Goal: Task Accomplishment & Management: Complete application form

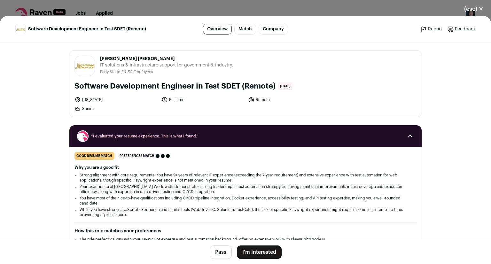
click at [247, 252] on button "I'm Interested" at bounding box center [259, 252] width 45 height 13
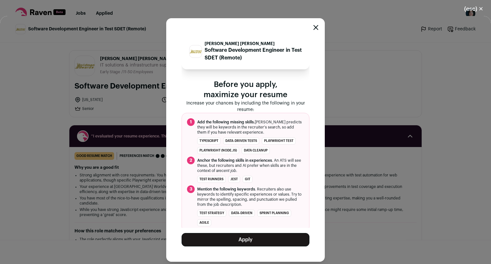
click at [249, 236] on button "Apply" at bounding box center [246, 239] width 128 height 13
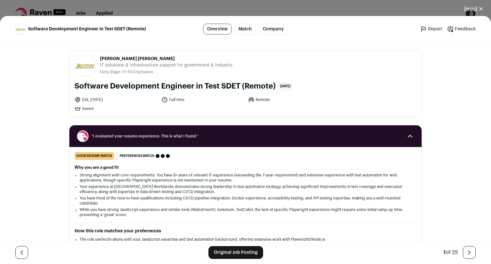
click at [244, 251] on link "Original Job Posting" at bounding box center [236, 252] width 55 height 13
click at [465, 249] on link "Close modal via background" at bounding box center [469, 252] width 13 height 13
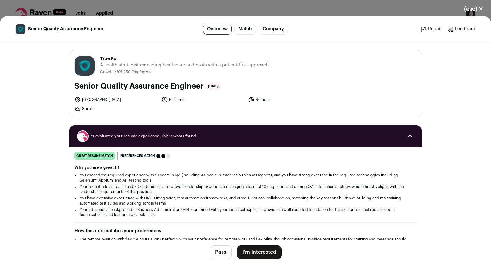
click at [265, 253] on button "I'm Interested" at bounding box center [259, 252] width 45 height 13
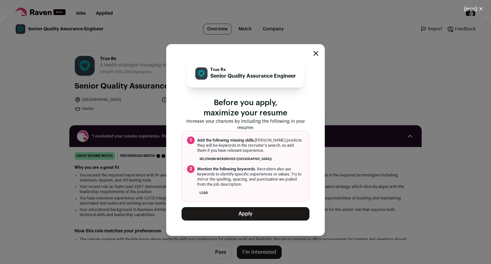
click at [267, 215] on button "Apply" at bounding box center [246, 213] width 128 height 13
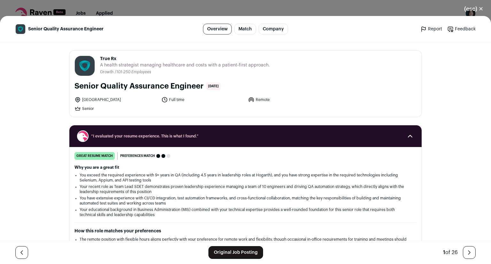
click at [480, 10] on button "(esc) ✕" at bounding box center [474, 9] width 35 height 14
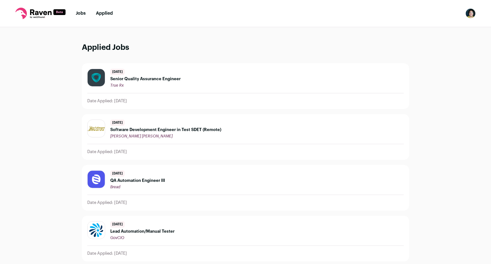
click at [81, 10] on li "Jobs" at bounding box center [81, 13] width 10 height 6
click at [80, 12] on link "Jobs" at bounding box center [81, 13] width 10 height 4
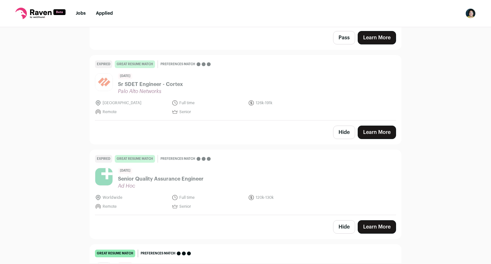
scroll to position [495, 0]
